Goal: Task Accomplishment & Management: Manage account settings

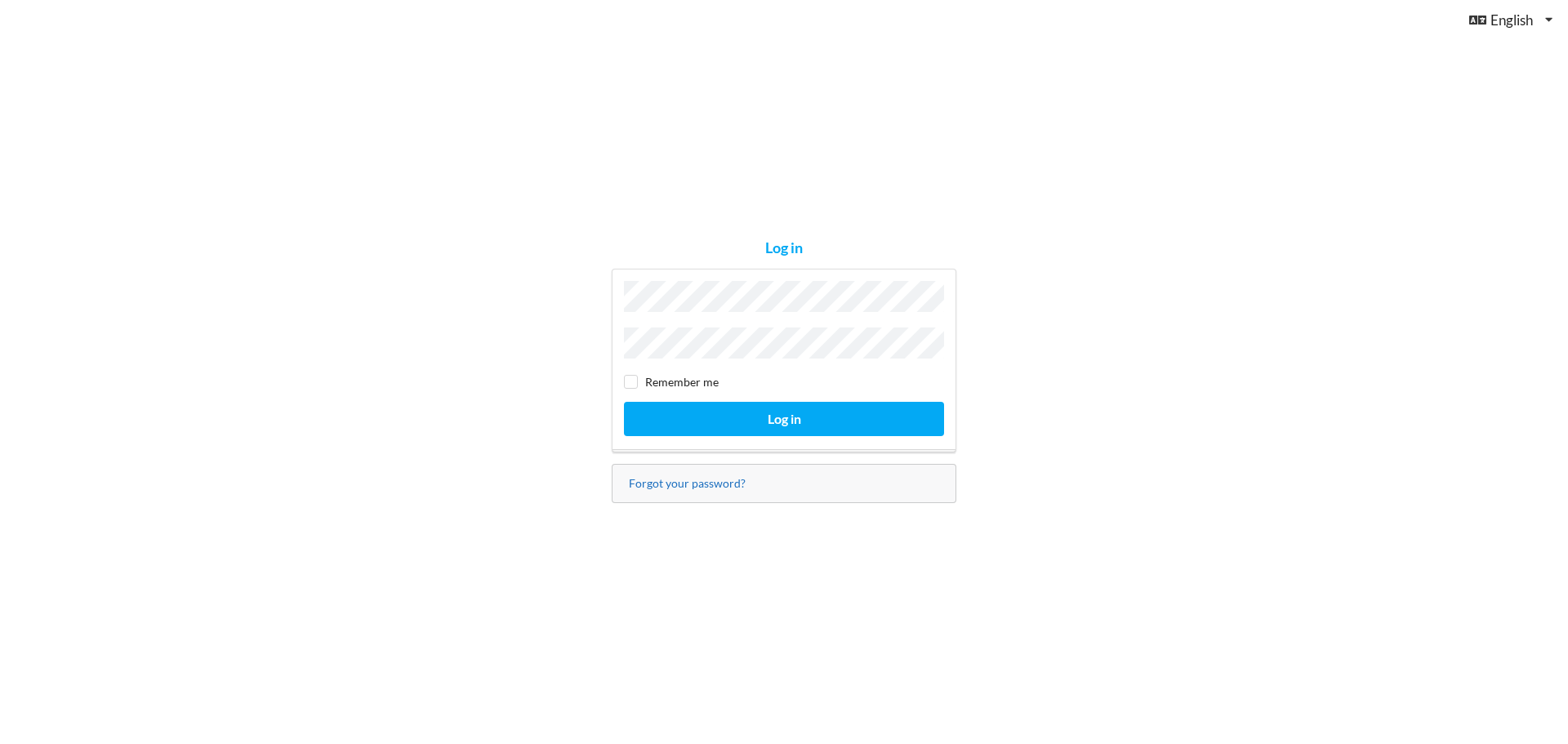
click at [713, 477] on link "Forgot your password?" at bounding box center [687, 482] width 117 height 14
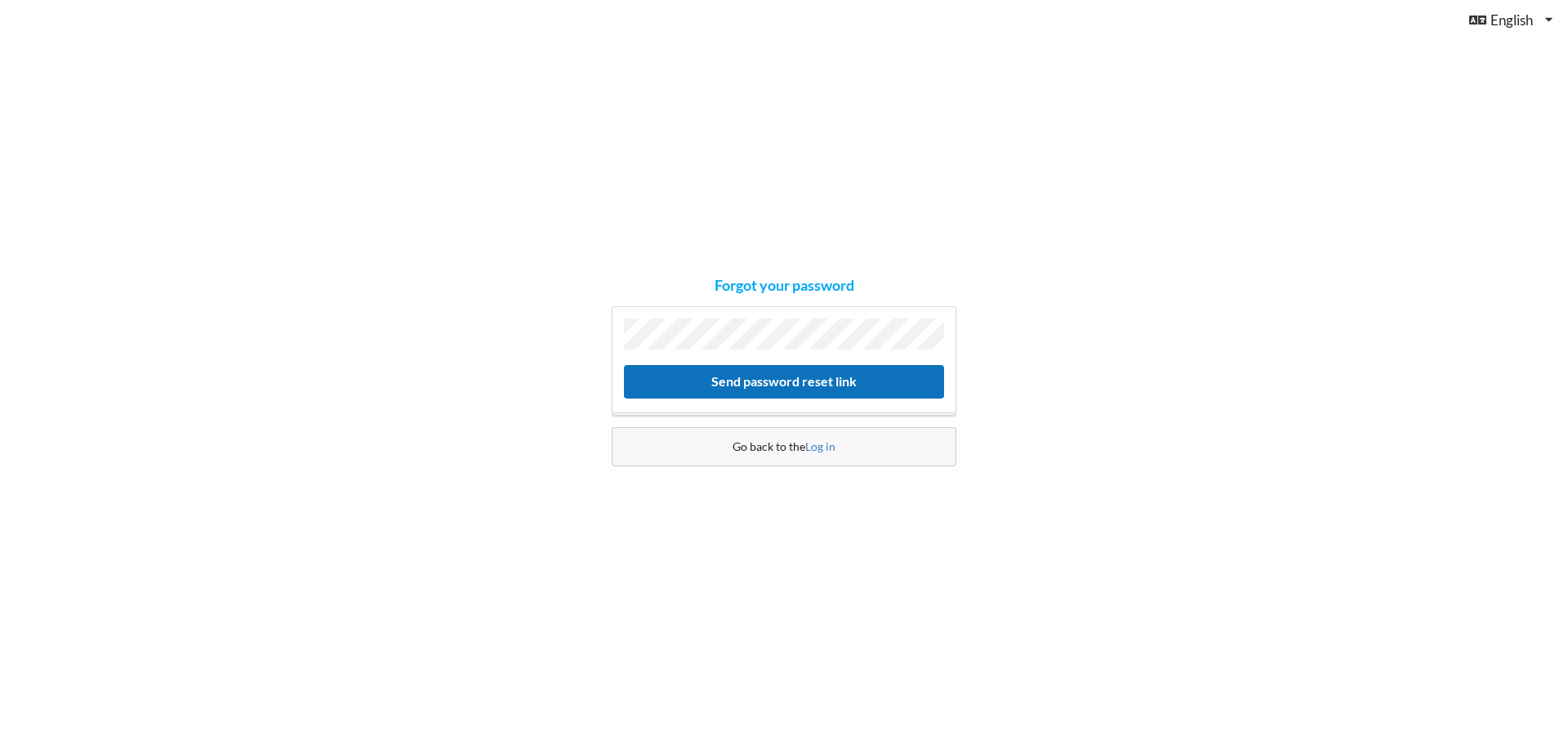
click at [760, 377] on button "Send password reset link" at bounding box center [784, 382] width 320 height 33
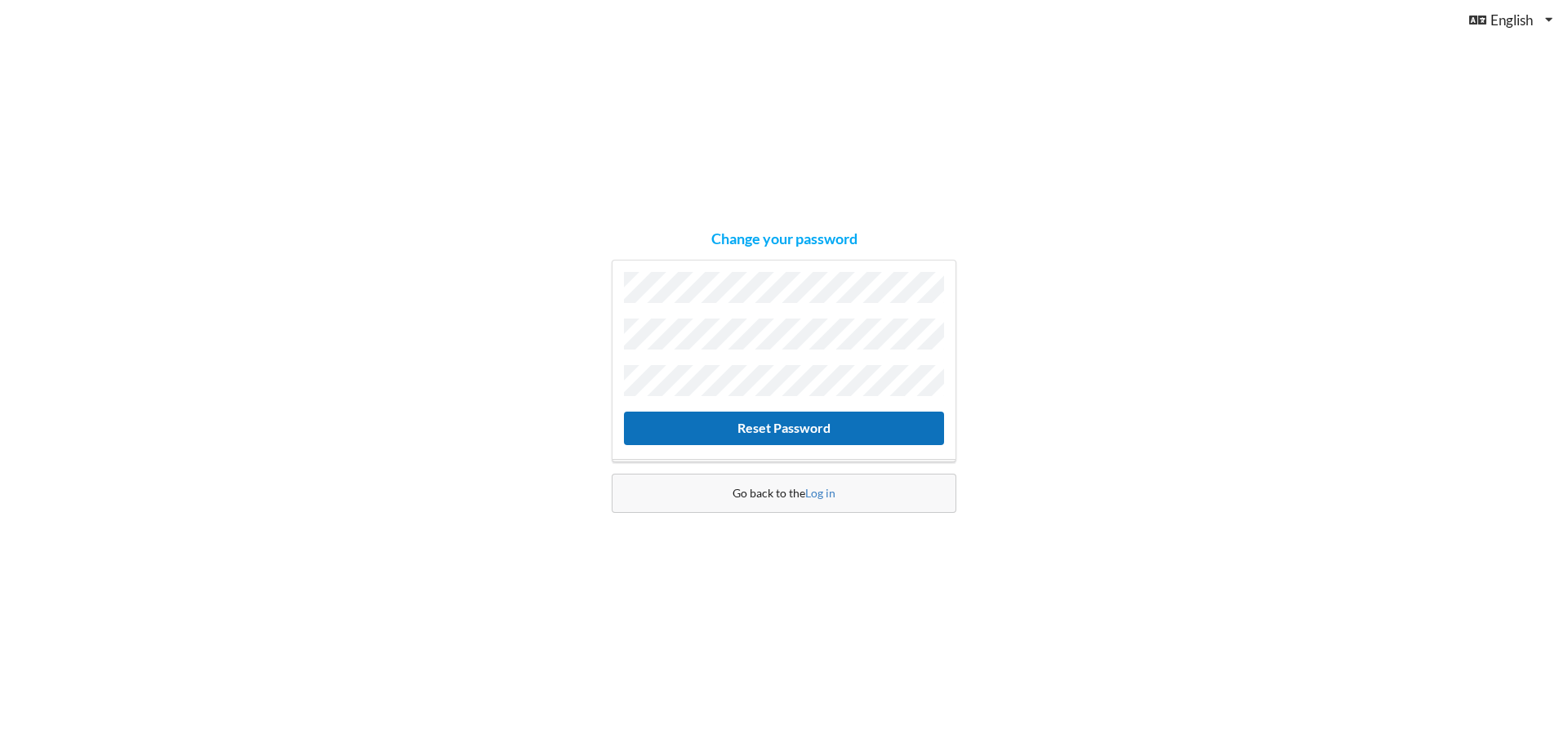
click at [787, 424] on button "Reset Password" at bounding box center [784, 428] width 320 height 33
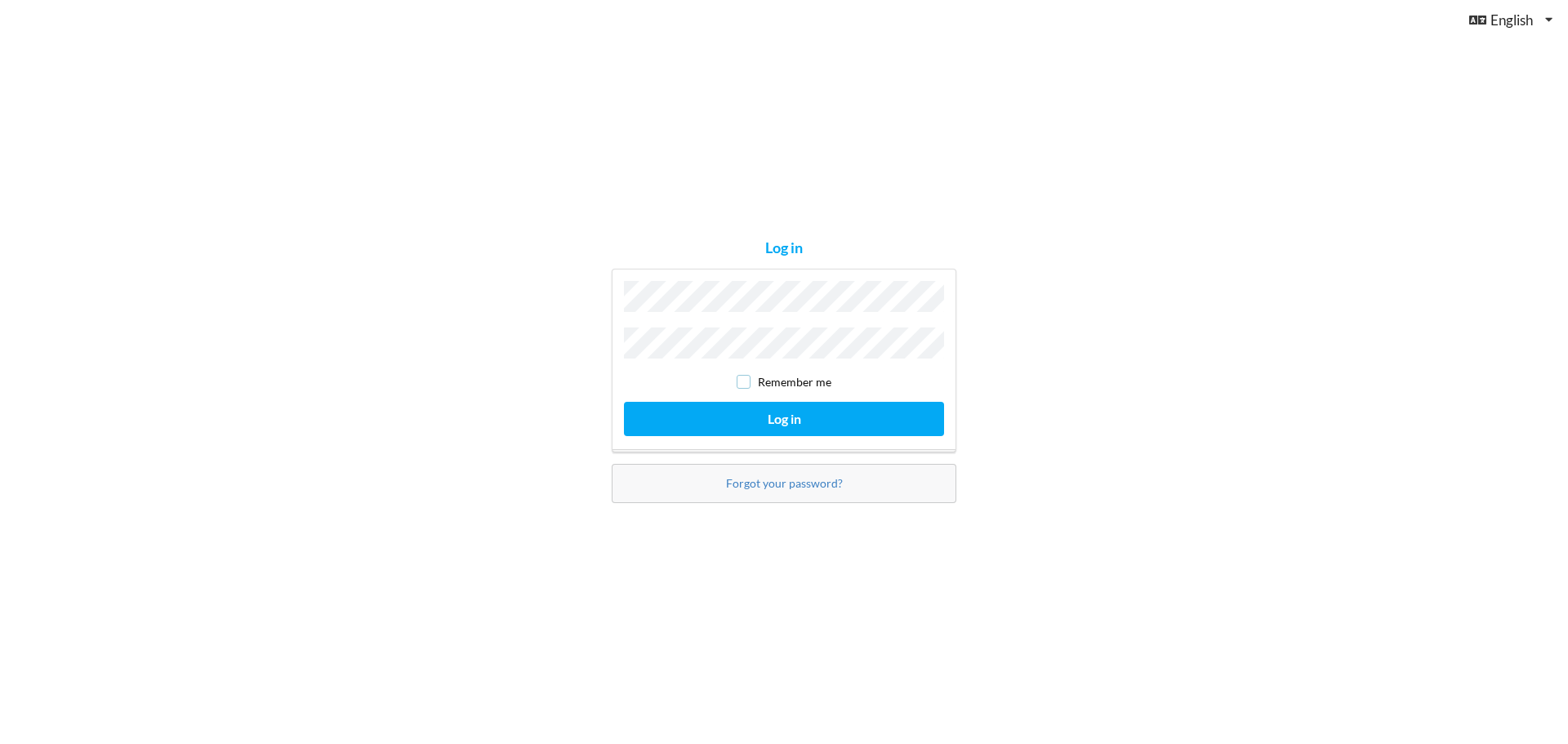
click at [746, 377] on input "checkbox" at bounding box center [743, 381] width 14 height 14
checkbox input "true"
click at [761, 414] on button "Log in" at bounding box center [784, 418] width 320 height 33
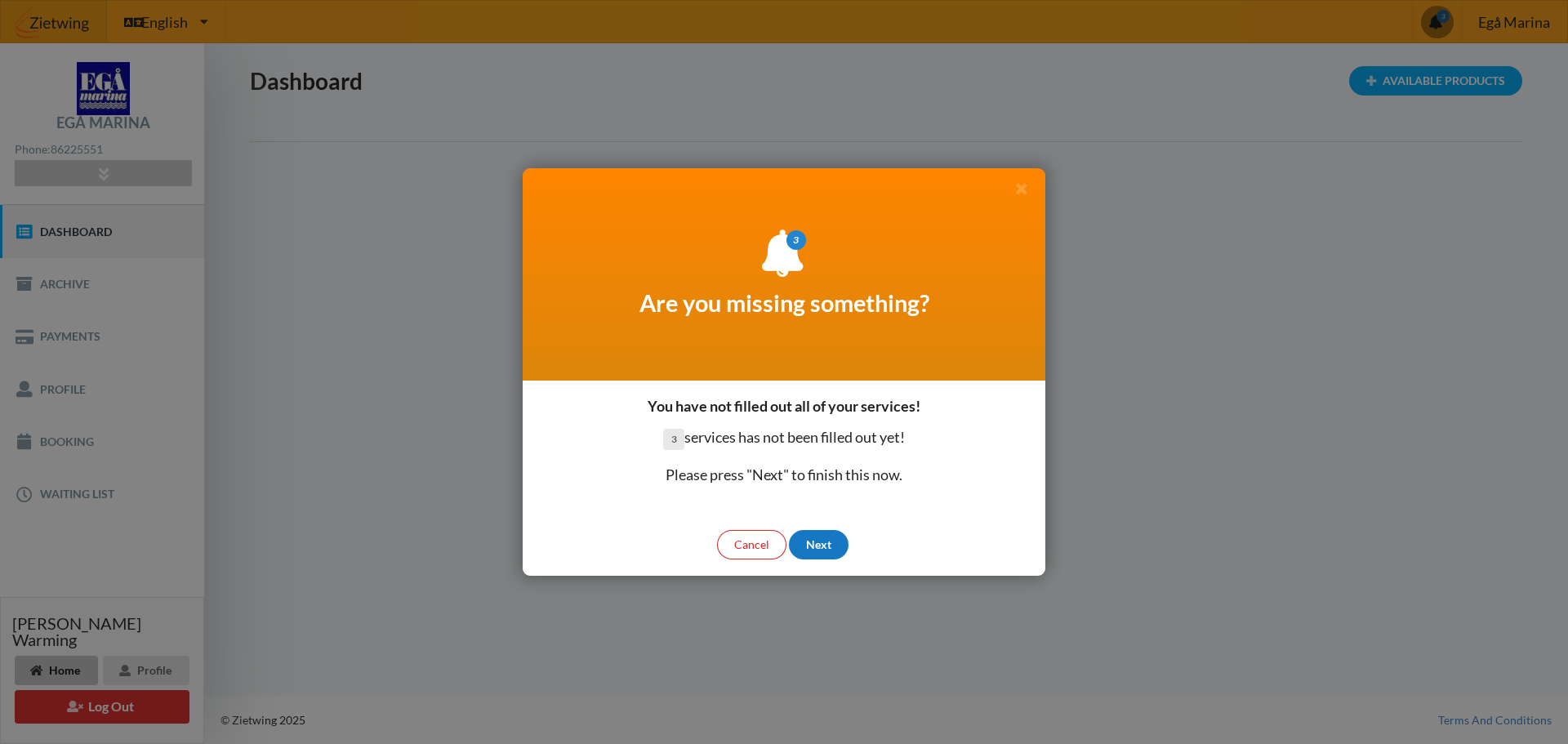
click at [824, 542] on div "Next" at bounding box center [819, 545] width 60 height 29
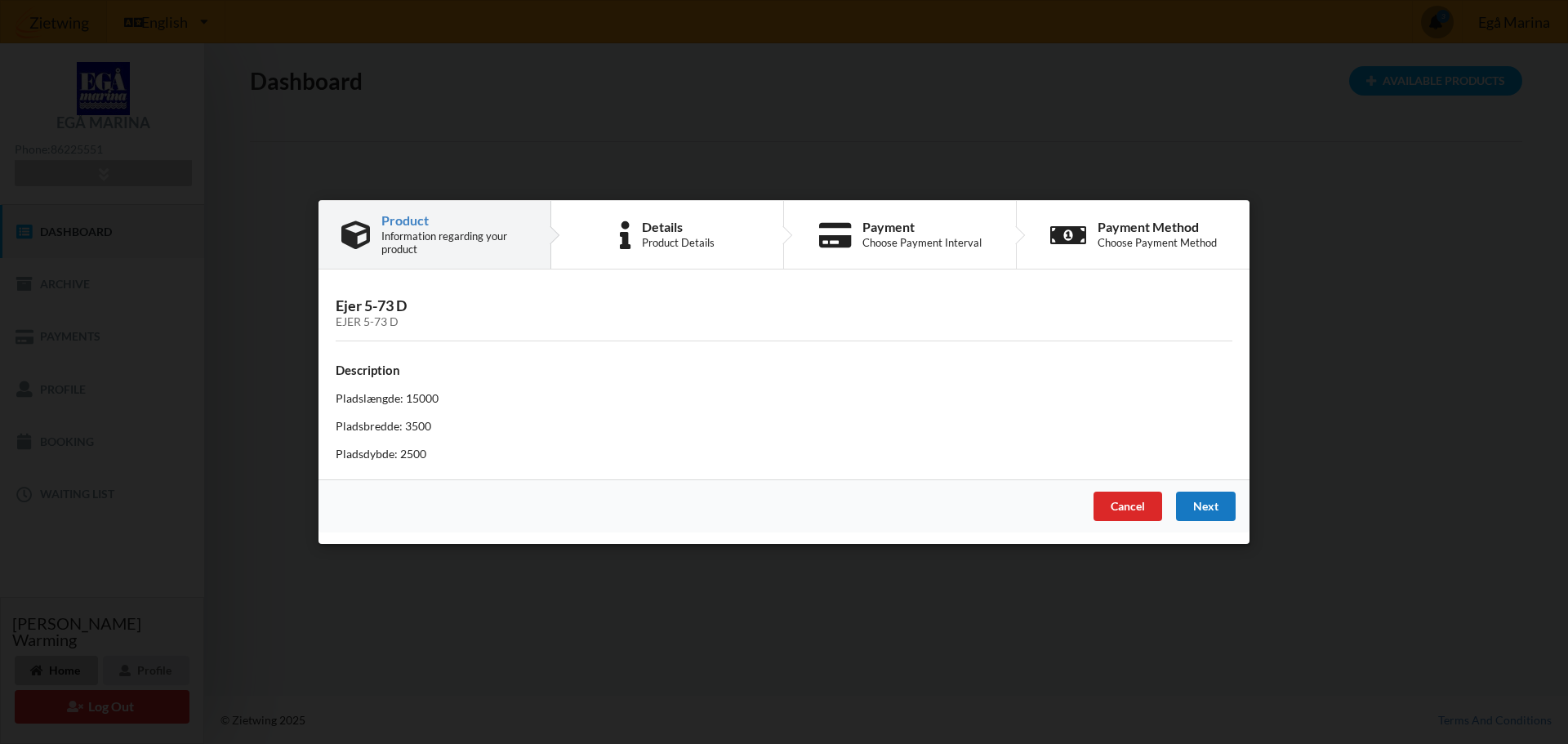
click at [1221, 509] on div "Next" at bounding box center [1206, 506] width 60 height 29
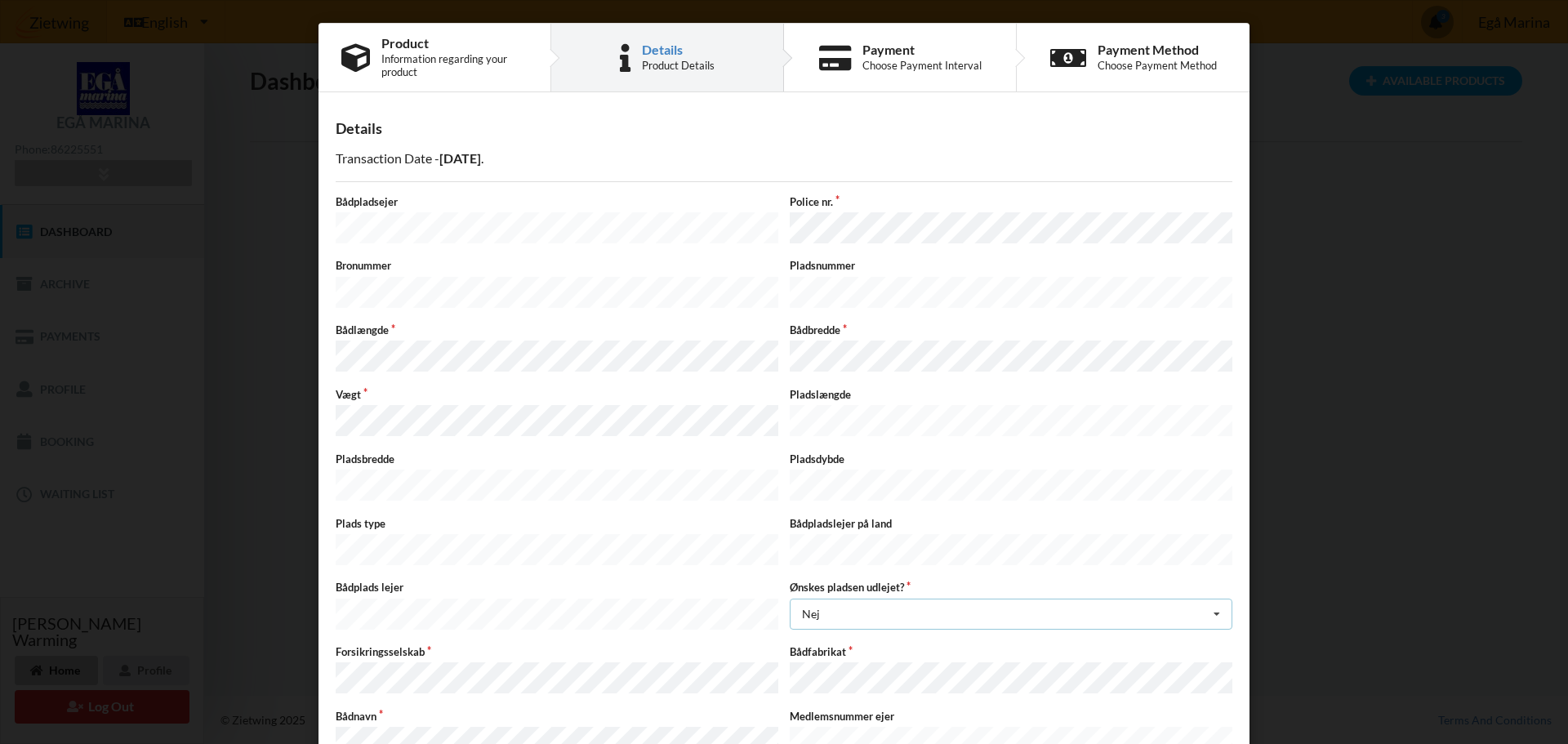
click at [1214, 600] on icon at bounding box center [1217, 615] width 24 height 30
click at [912, 124] on div "Details" at bounding box center [784, 129] width 897 height 19
click at [1326, 180] on div "Are you sure you want to log out? No Yes Terms And Conditions Brugerbetingelser…" at bounding box center [784, 372] width 1568 height 744
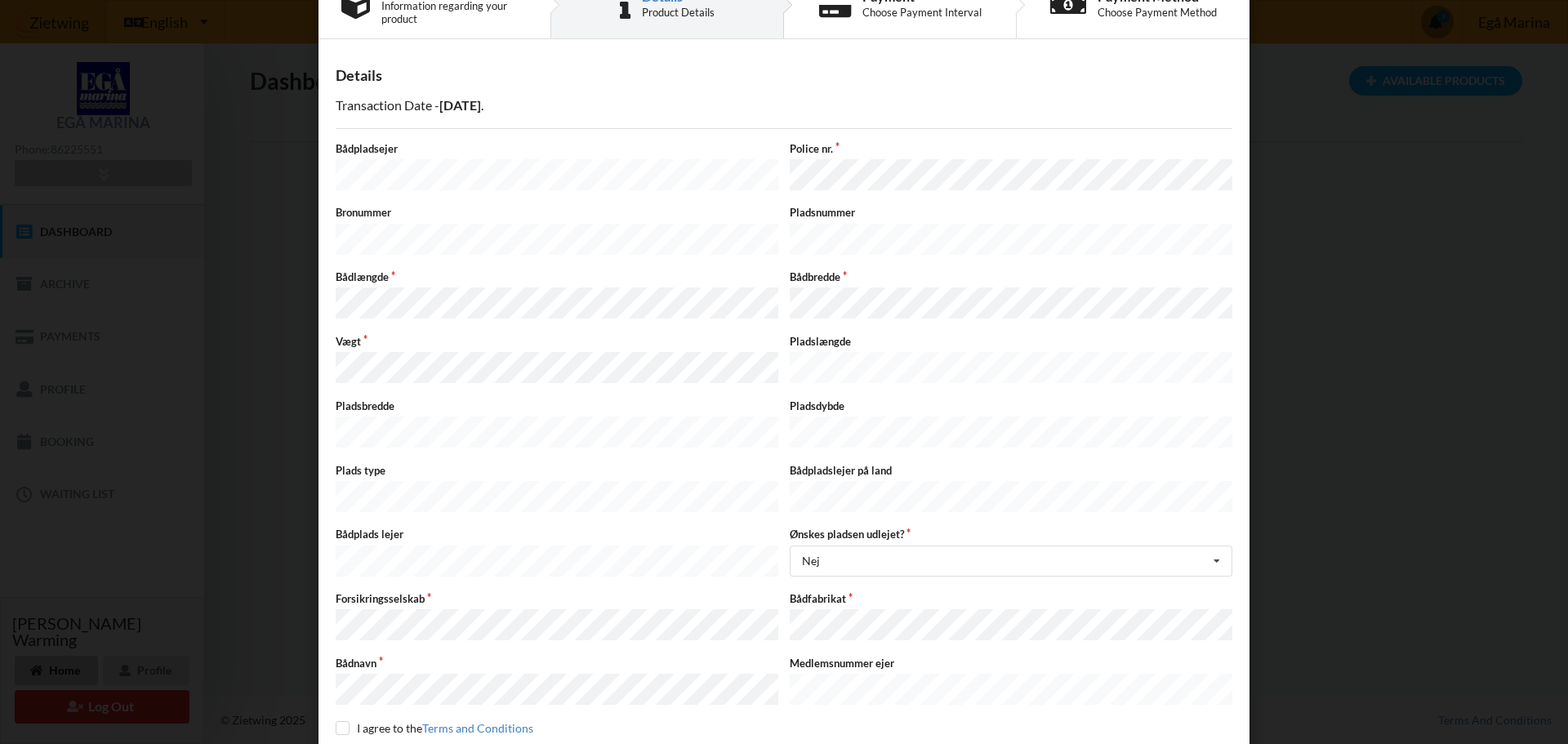
scroll to position [81, 0]
